Goal: Transaction & Acquisition: Purchase product/service

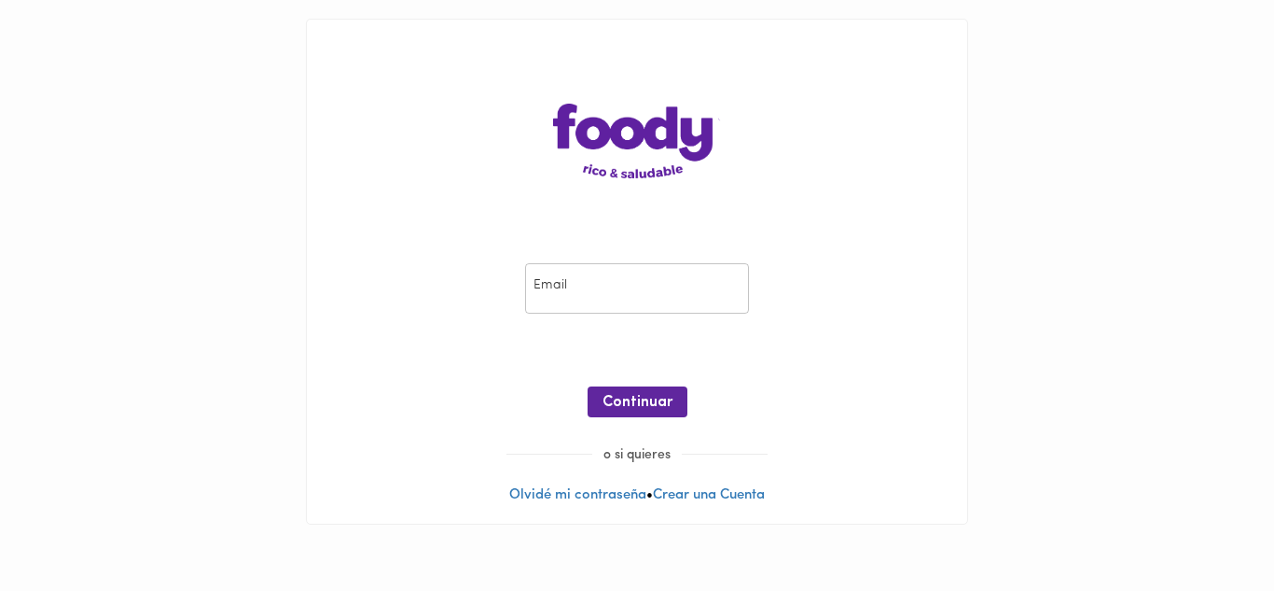
click at [597, 284] on input "email" at bounding box center [637, 288] width 224 height 51
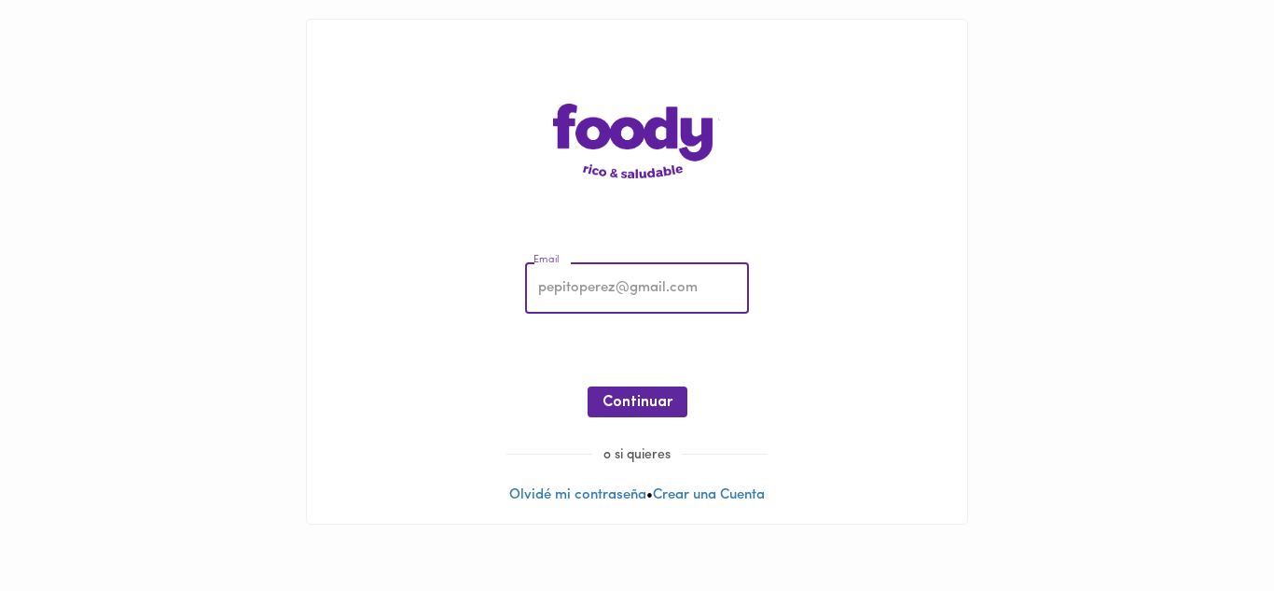
type input "[EMAIL_ADDRESS][DOMAIN_NAME]"
click at [624, 395] on span "Continuar" at bounding box center [638, 403] width 70 height 18
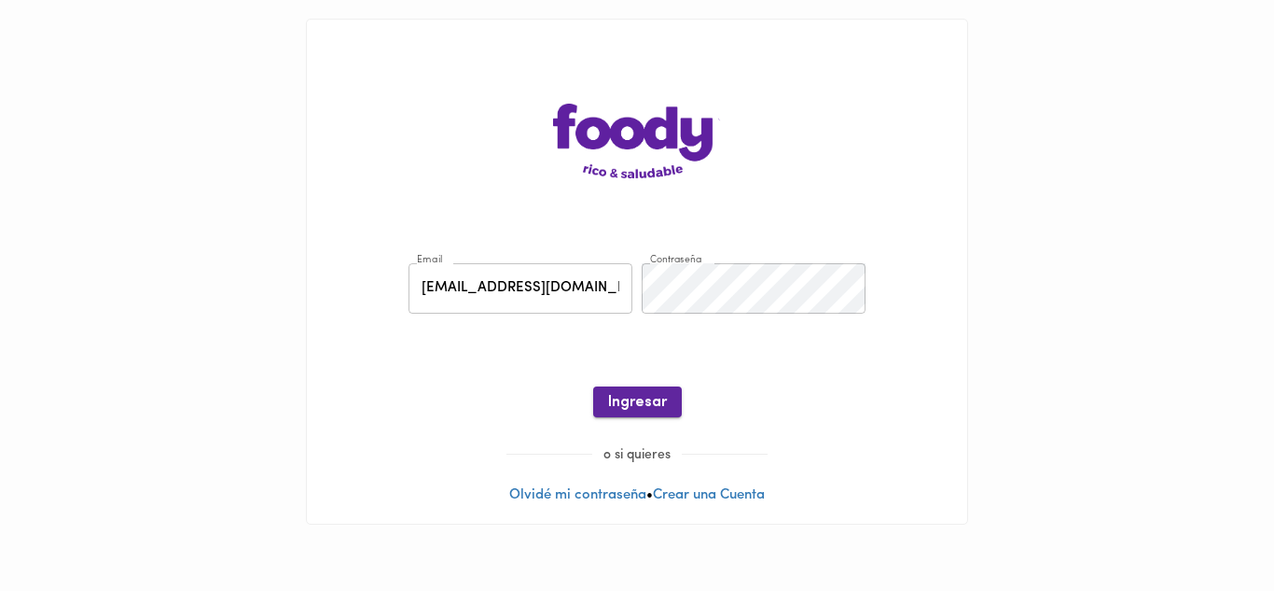
click at [648, 398] on span "Ingresar" at bounding box center [637, 403] width 59 height 18
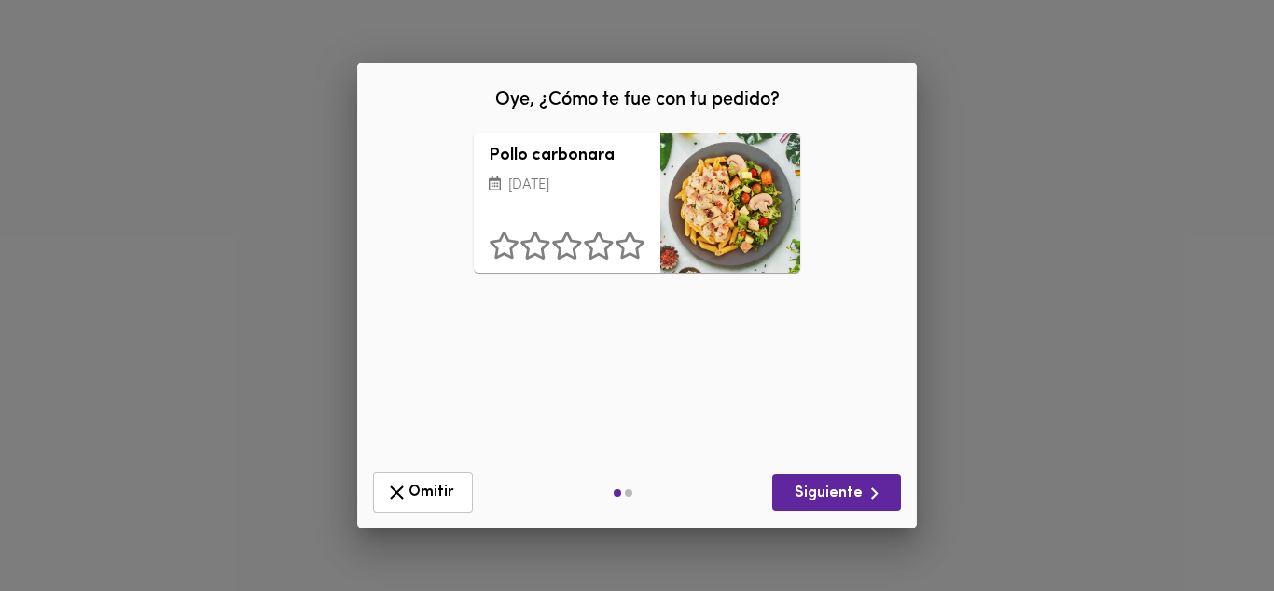
click at [440, 493] on span "Omitir" at bounding box center [423, 491] width 76 height 23
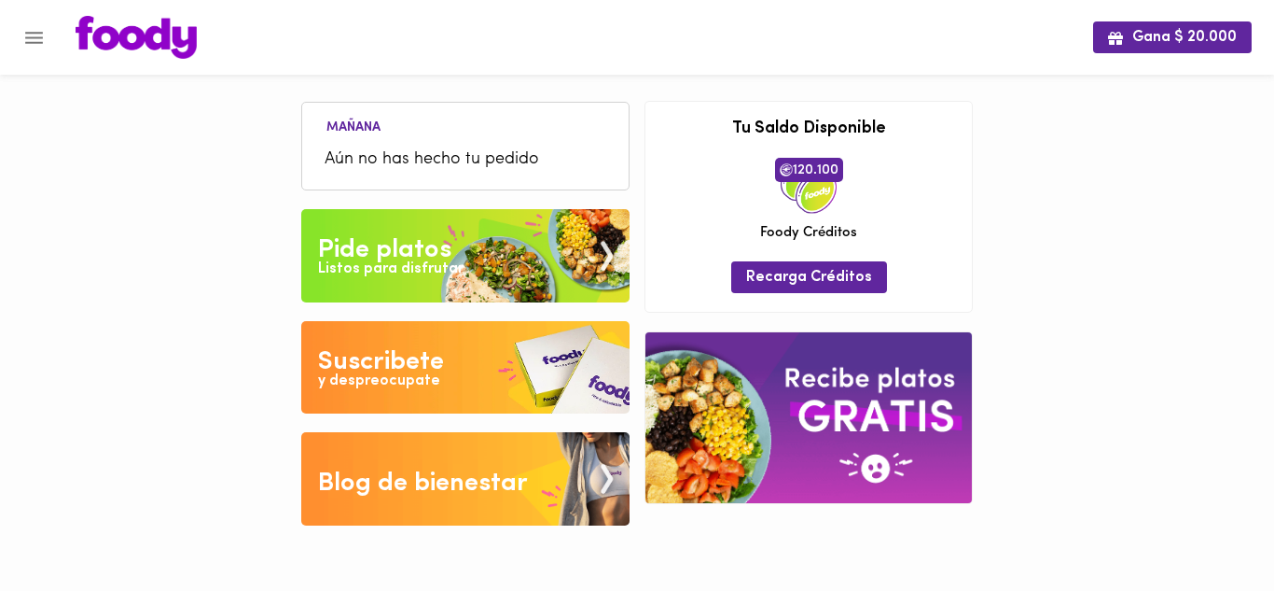
click at [414, 151] on span "Aún no has hecho tu pedido" at bounding box center [466, 159] width 282 height 25
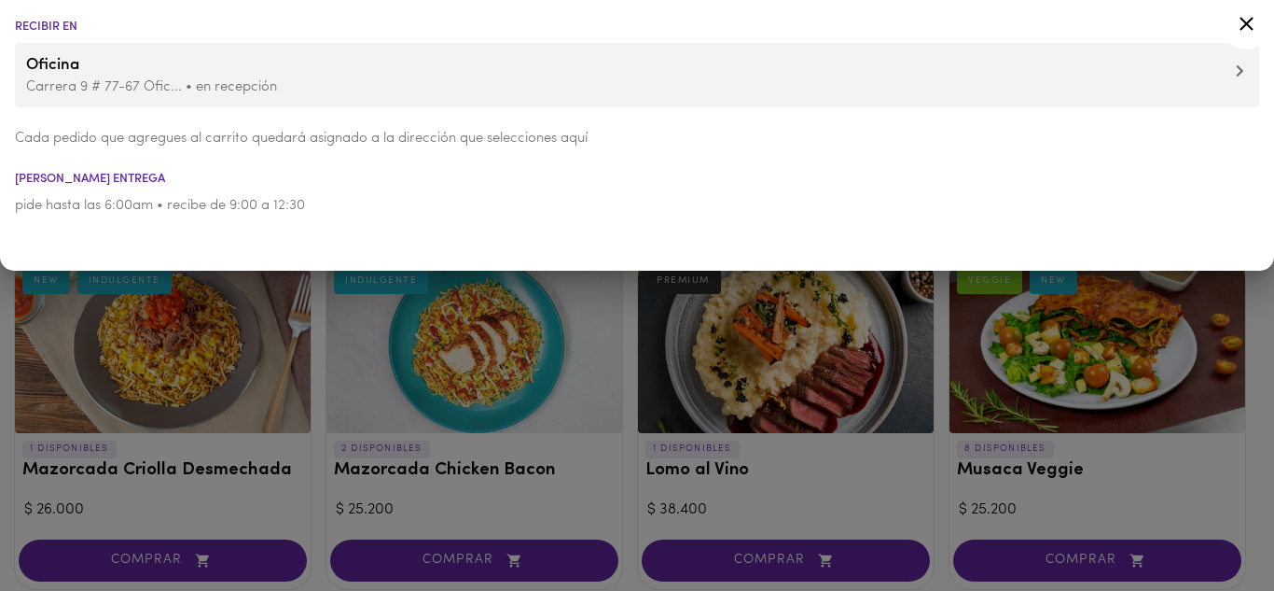
click at [1249, 29] on icon at bounding box center [1246, 23] width 23 height 23
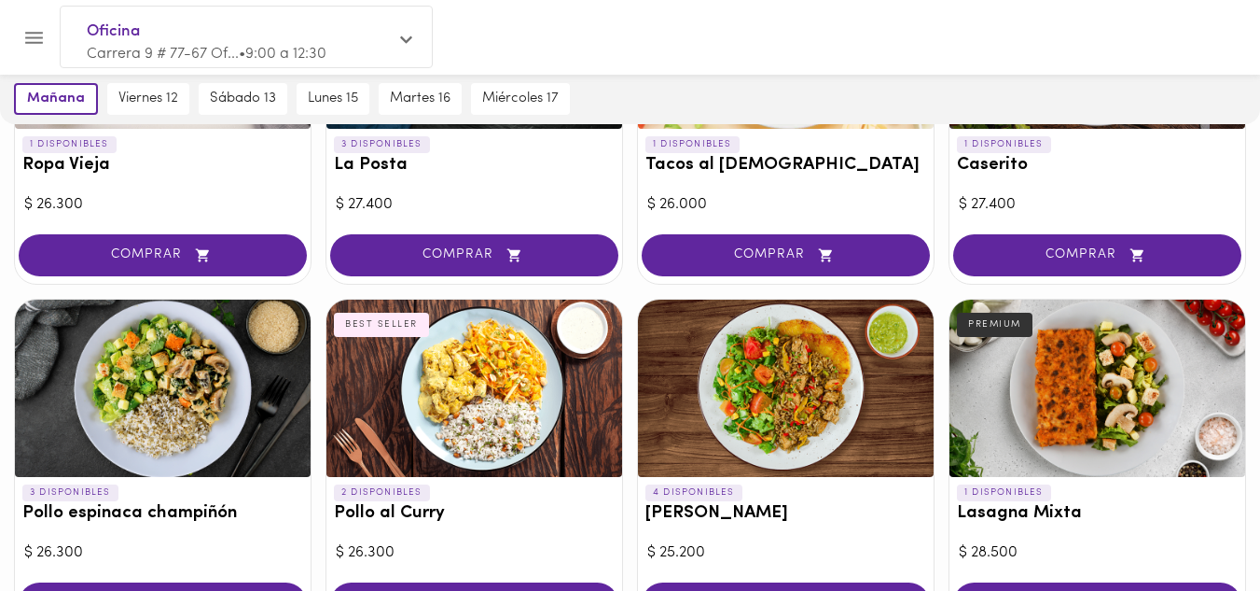
scroll to position [466, 0]
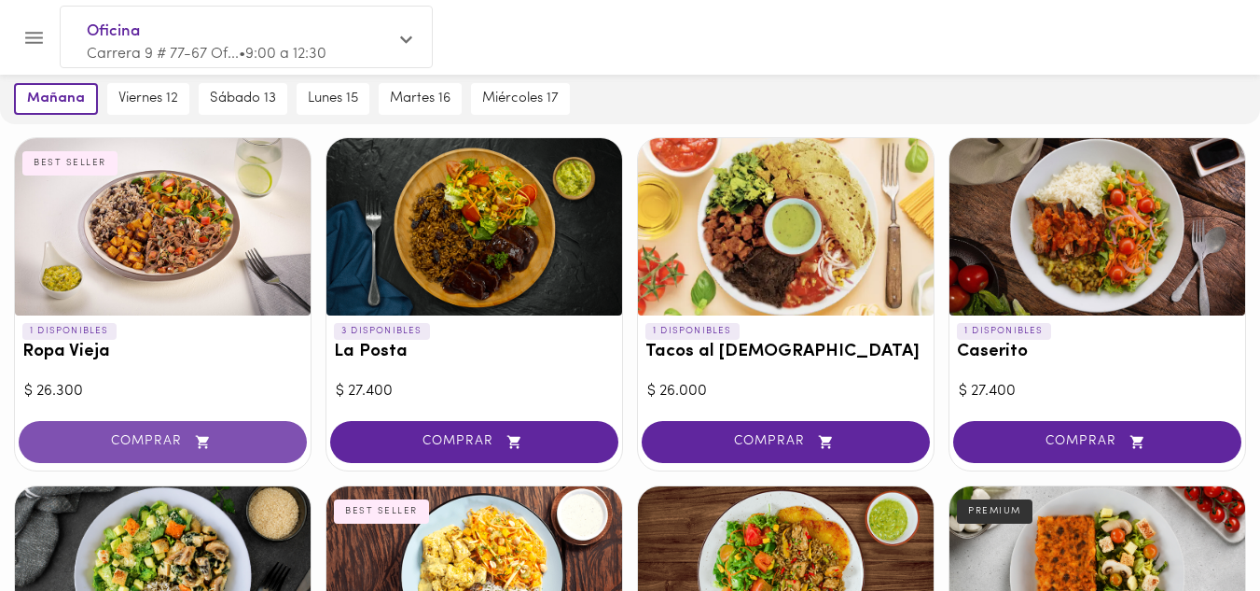
click at [144, 434] on span "COMPRAR" at bounding box center [163, 442] width 242 height 16
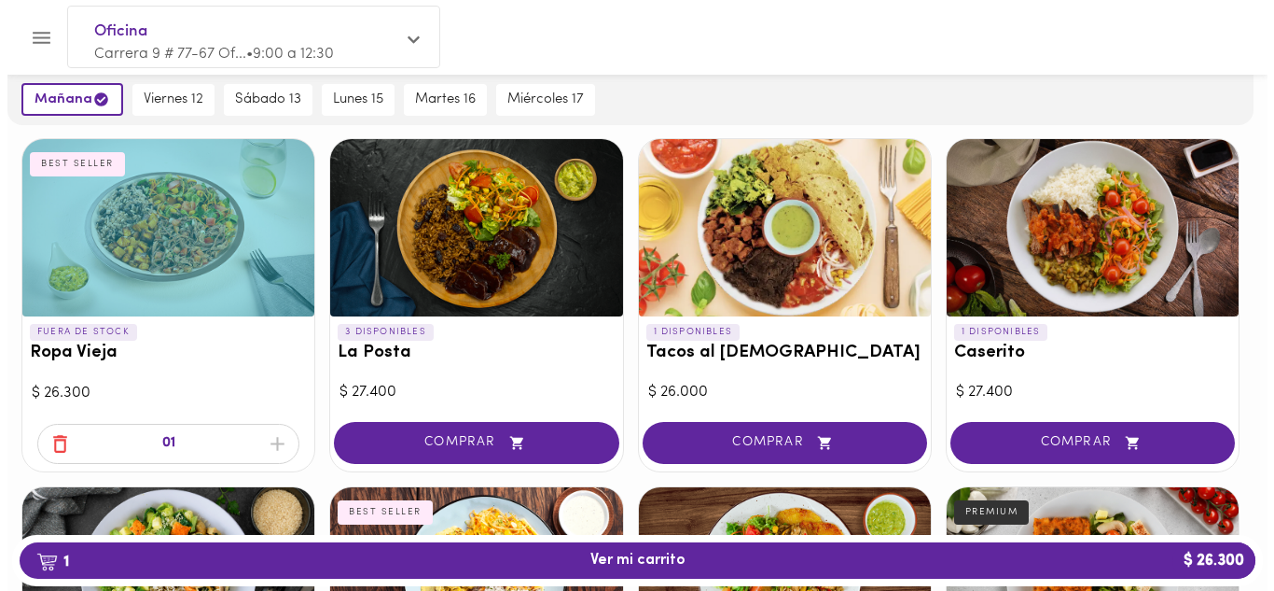
scroll to position [467, 0]
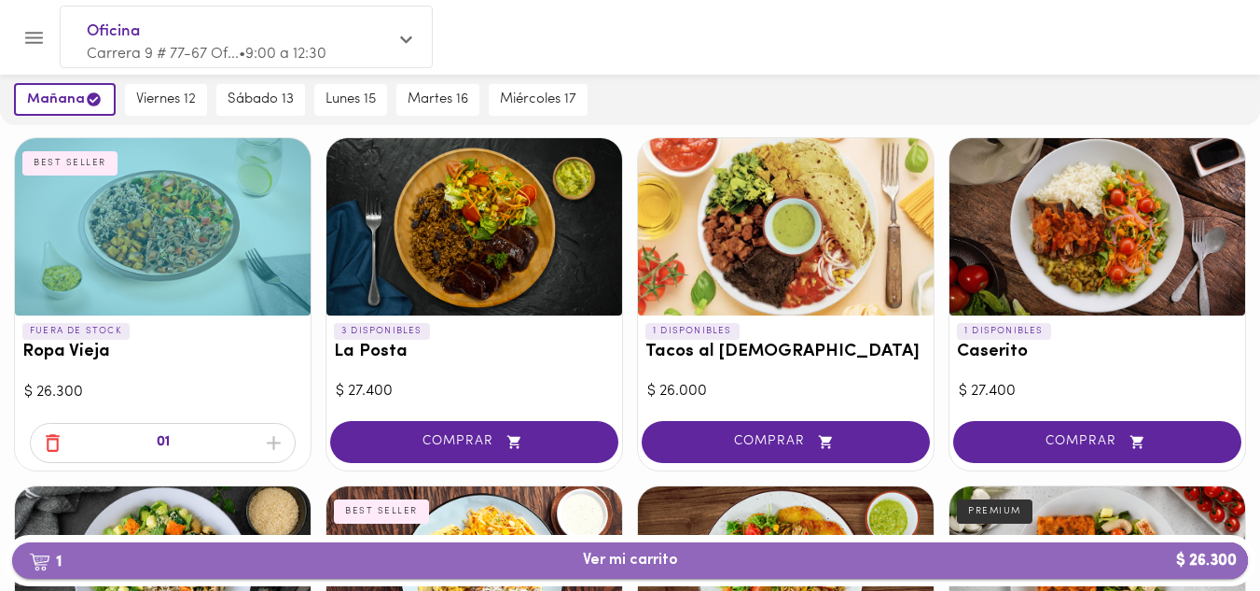
click at [705, 562] on span "1 Ver mi carrito $ 26.300" at bounding box center [630, 560] width 1206 height 18
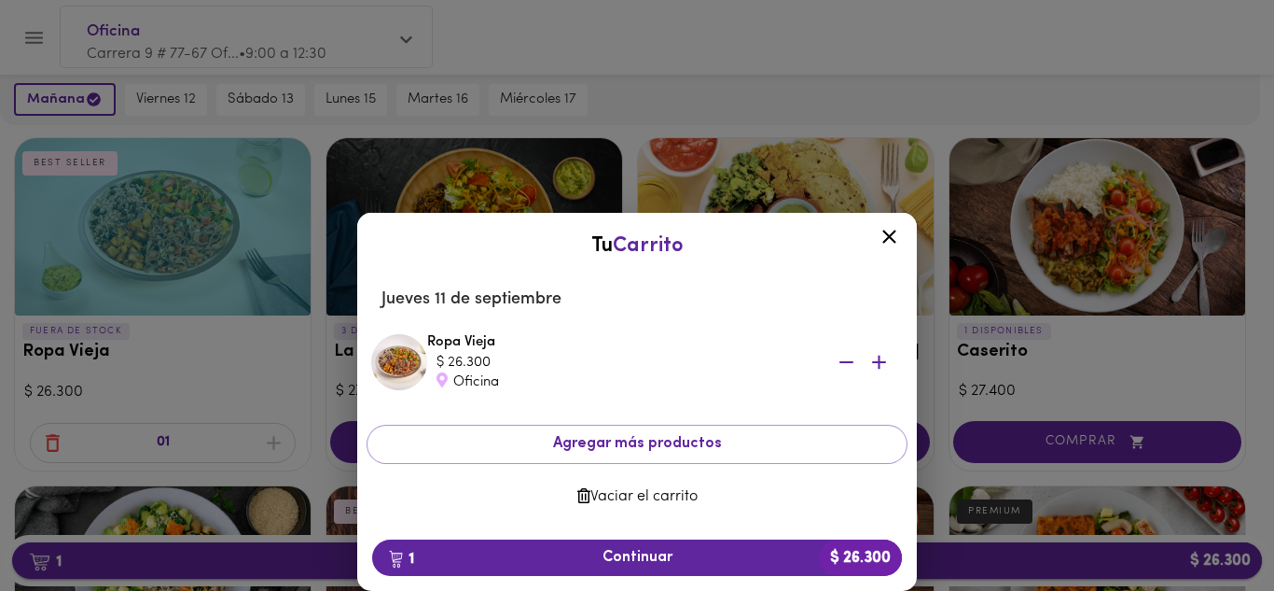
click at [705, 562] on span "1 Continuar $ 26.300" at bounding box center [637, 558] width 500 height 18
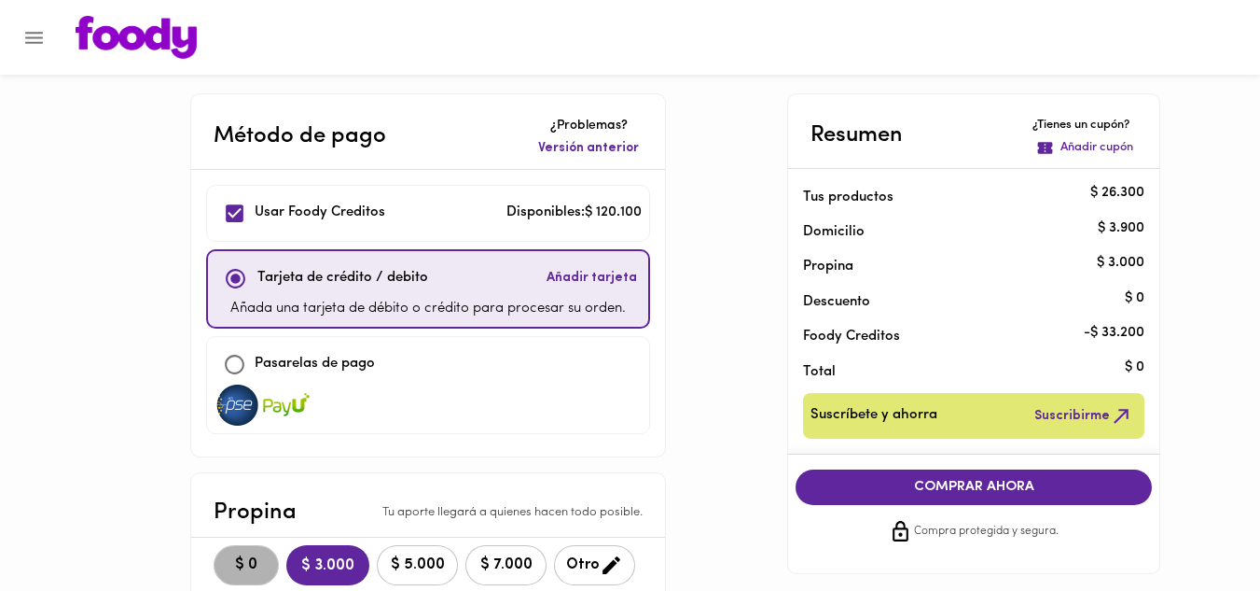
click at [239, 556] on span "$ 0" at bounding box center [246, 565] width 41 height 18
click at [1031, 479] on span "COMPRAR AHORA" at bounding box center [973, 487] width 319 height 17
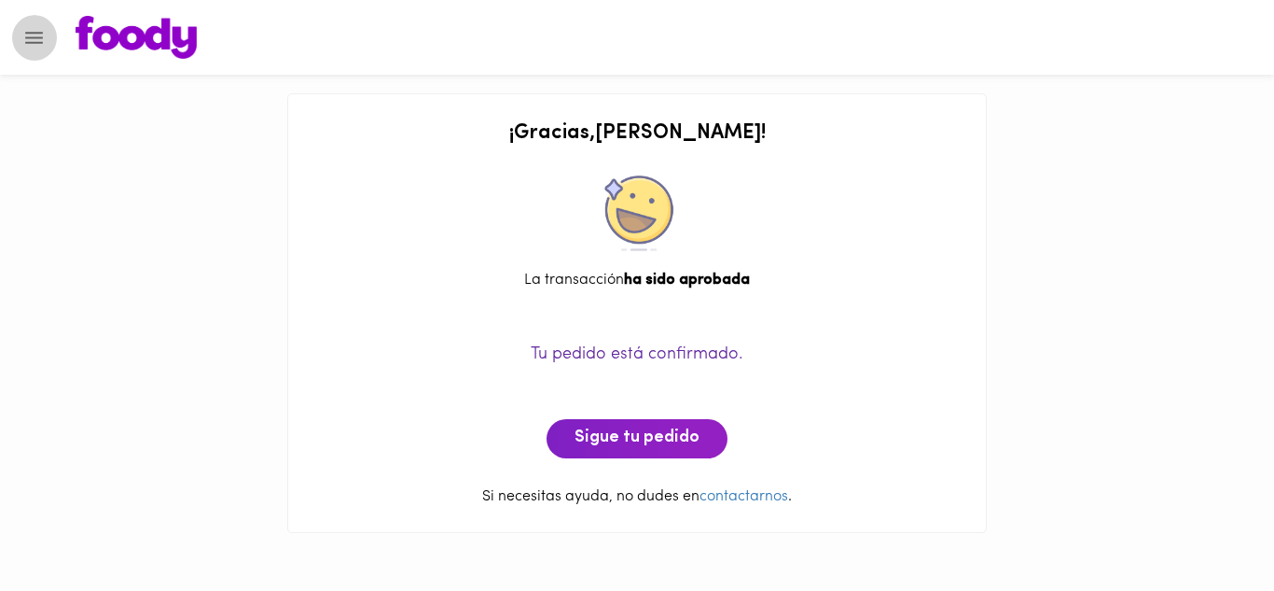
click at [26, 38] on icon "Menu" at bounding box center [34, 38] width 18 height 12
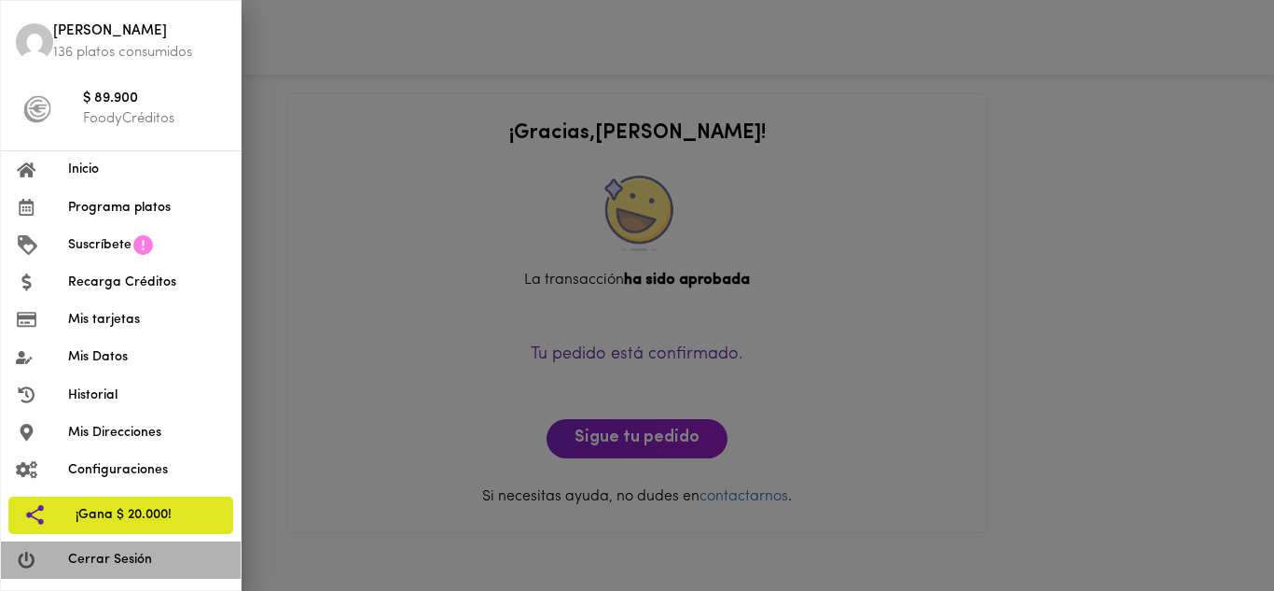
click at [117, 564] on span "Cerrar Sesión" at bounding box center [147, 559] width 158 height 20
